Goal: Information Seeking & Learning: Compare options

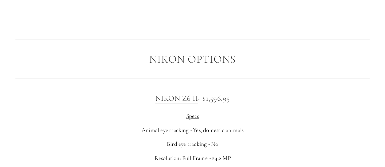
scroll to position [905, 0]
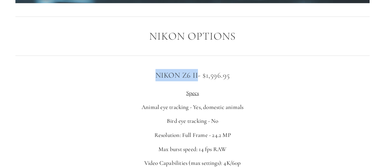
drag, startPoint x: 144, startPoint y: 77, endPoint x: 197, endPoint y: 76, distance: 52.9
click at [197, 76] on h3 "Nikon Z6 II - $1,596.95" at bounding box center [192, 75] width 354 height 12
copy link "Nikon Z6 II"
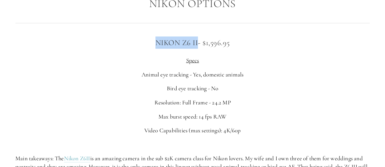
scroll to position [938, 0]
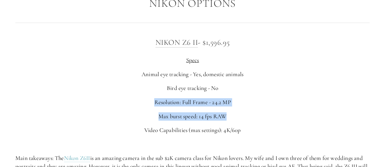
drag, startPoint x: 155, startPoint y: 103, endPoint x: 230, endPoint y: 113, distance: 75.0
click at [230, 113] on div "Nikon Z6 II - $1,596.95 Specs Animal eye tracking - Yes, domestic animals Bird …" at bounding box center [192, 107] width 354 height 143
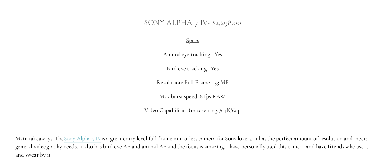
scroll to position [1505, 0]
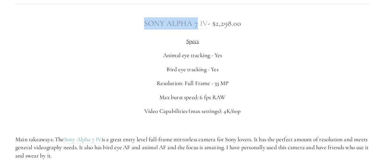
drag, startPoint x: 135, startPoint y: 27, endPoint x: 196, endPoint y: 27, distance: 61.2
click at [196, 27] on h3 "Sony Alpha 7 IV - $2,298.00" at bounding box center [192, 23] width 354 height 12
copy link "Sony Alpha 7"
click at [272, 104] on div "Sony Alpha 7 IV - $2,298.00 Specs Animal eye tracking - Yes Bird eye tracking -…" at bounding box center [192, 88] width 354 height 143
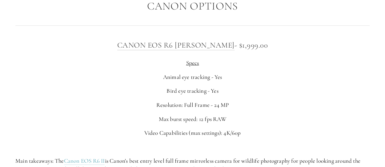
scroll to position [2024, 0]
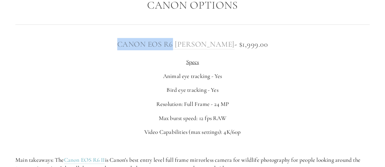
drag, startPoint x: 119, startPoint y: 43, endPoint x: 187, endPoint y: 45, distance: 68.3
click at [187, 45] on h3 "Canon EOS R6 [PERSON_NAME] - $1,999.00" at bounding box center [192, 44] width 354 height 12
copy link "Canon EOS R6"
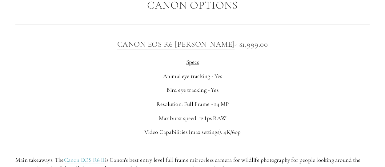
click at [291, 117] on p "Max burst speed: 12 fps RAW" at bounding box center [192, 118] width 354 height 8
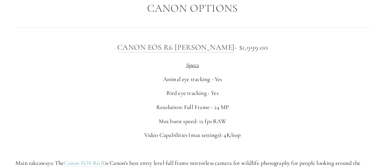
scroll to position [2024, 0]
